Goal: Information Seeking & Learning: Learn about a topic

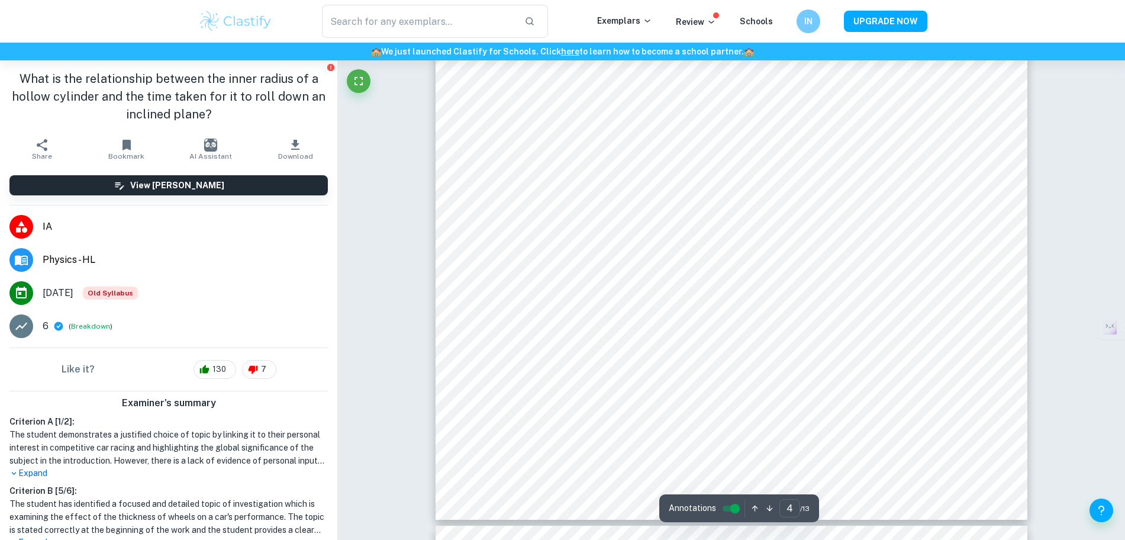
scroll to position [3180, 0]
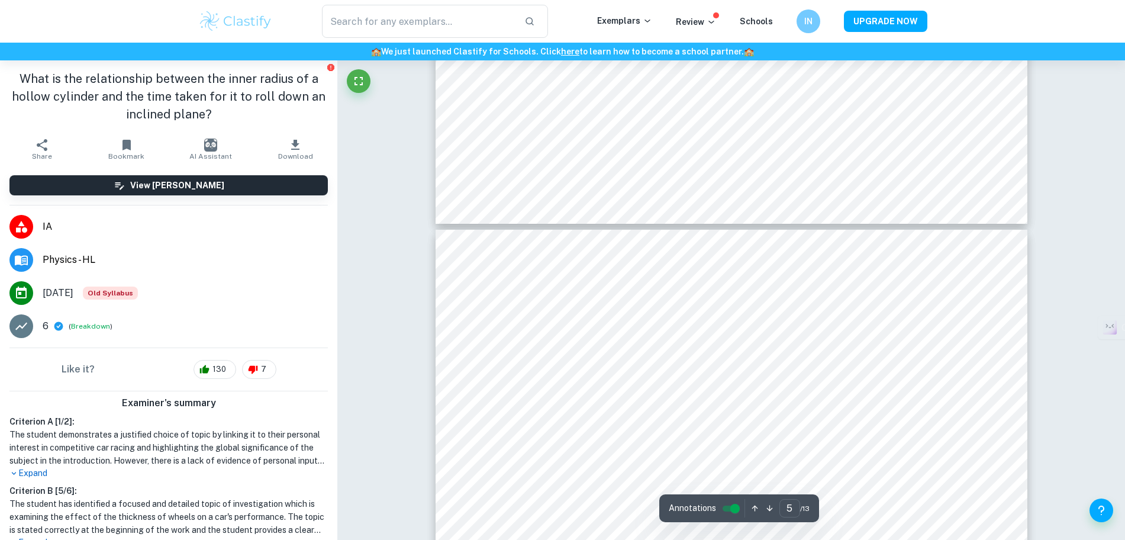
type input "4"
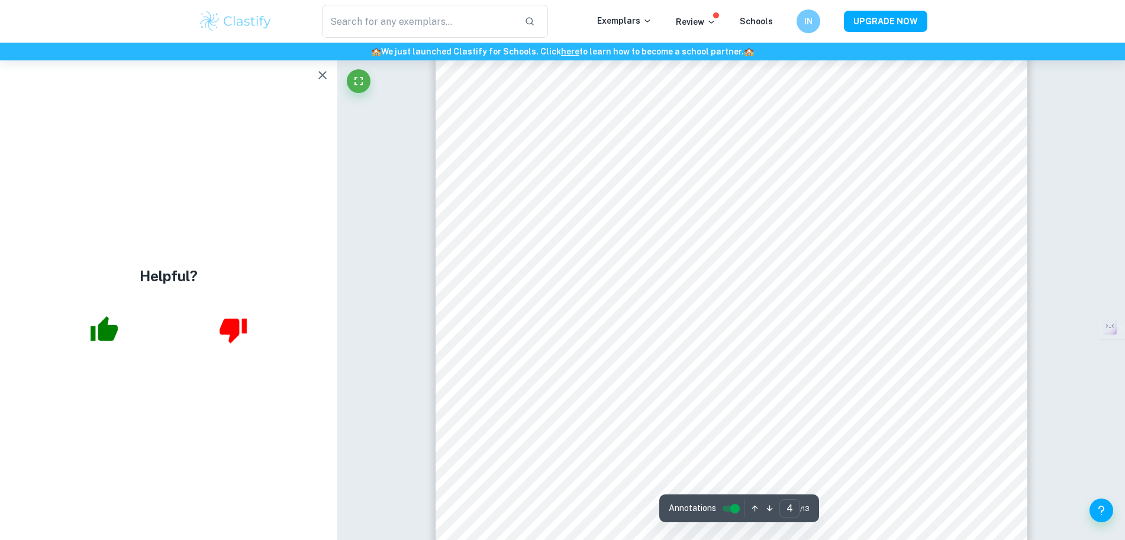
scroll to position [2958, 0]
